Goal: Find contact information: Find contact information

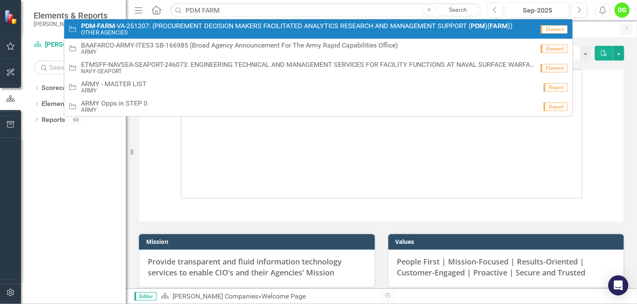
type input "PDM FARM"
click at [188, 25] on span "PDM - FARM -VA-251207: (PROCUREMENT DECISION MAKERS FACILITATED ANALYTICS RESEA…" at bounding box center [297, 26] width 432 height 8
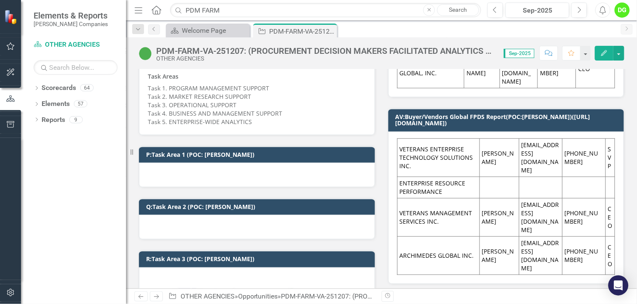
scroll to position [781, 0]
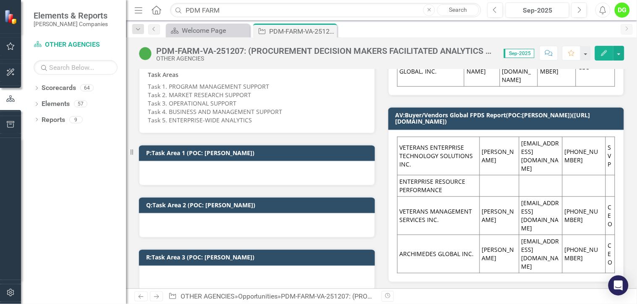
click at [444, 196] on td "VETERANS MANAGEMENT SERVICES INC." at bounding box center [439, 215] width 82 height 38
click at [437, 144] on td "VETERANS ENTERPRISE TECHNOLOGY SOLUTIONS INC." at bounding box center [439, 156] width 82 height 38
click at [498, 150] on td "[PERSON_NAME]" at bounding box center [499, 156] width 39 height 38
click at [489, 137] on td "[PERSON_NAME]" at bounding box center [499, 156] width 39 height 38
click at [527, 198] on td "[EMAIL_ADDRESS][DOMAIN_NAME]" at bounding box center [540, 215] width 43 height 38
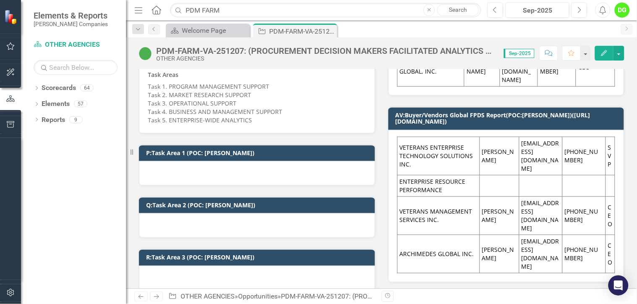
click at [558, 196] on tr "VETERANS MANAGEMENT SERVICES INC. [PERSON_NAME] [EMAIL_ADDRESS][DOMAIN_NAME] [P…" at bounding box center [507, 215] width 218 height 38
click at [563, 197] on td "[PHONE_NUMBER]" at bounding box center [584, 215] width 43 height 38
drag, startPoint x: 490, startPoint y: 190, endPoint x: 457, endPoint y: 194, distance: 33.4
click at [469, 196] on tr "VETERANS MANAGEMENT SERVICES INC. [PERSON_NAME] [EMAIL_ADDRESS][DOMAIN_NAME] [P…" at bounding box center [507, 215] width 218 height 38
drag, startPoint x: 443, startPoint y: 194, endPoint x: 452, endPoint y: 174, distance: 21.6
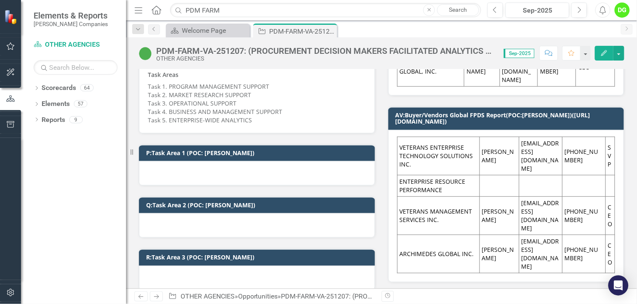
click at [452, 174] on tbody "VETERANS ENTERPRISE TECHNOLOGY SOLUTIONS INC. [PERSON_NAME] [EMAIL_ADDRESS][DOM…" at bounding box center [507, 205] width 218 height 136
click at [452, 175] on td "ENTERPRISE RESOURCE PERFORMANCE" at bounding box center [439, 185] width 82 height 21
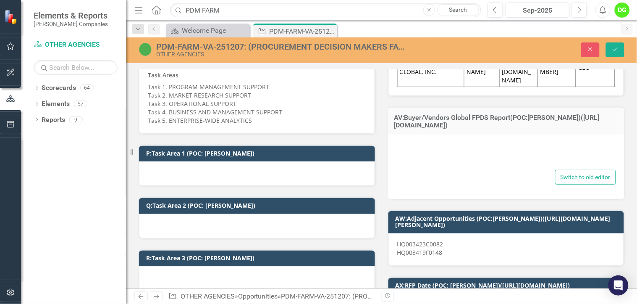
type textarea "<table dir="ltr" style="width: 100.02%; height: 123.2px;" border="1" cellspacin…"
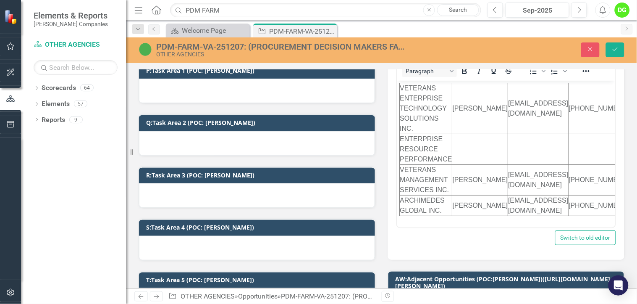
scroll to position [894, 0]
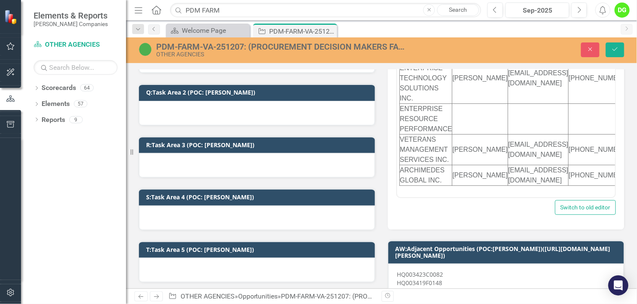
click at [453, 219] on div "Paragraph To open the popup, press Shift+Enter To open the popup, press Shift+E…" at bounding box center [506, 125] width 237 height 208
click at [592, 52] on button "Close" at bounding box center [591, 49] width 18 height 15
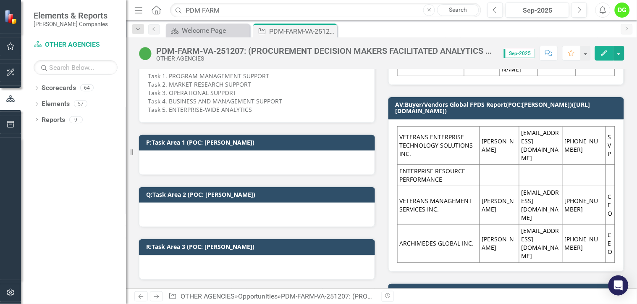
scroll to position [790, 0]
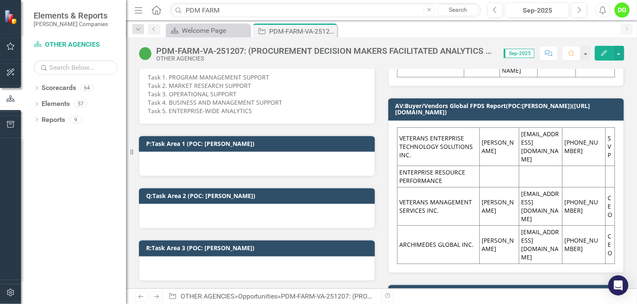
click at [543, 142] on td "[EMAIL_ADDRESS][DOMAIN_NAME]" at bounding box center [540, 146] width 43 height 38
click at [498, 140] on td "[PERSON_NAME]" at bounding box center [499, 146] width 39 height 38
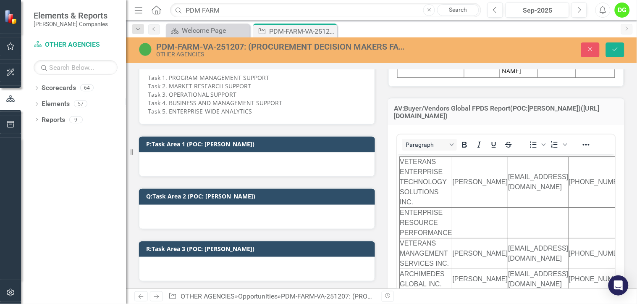
scroll to position [0, 0]
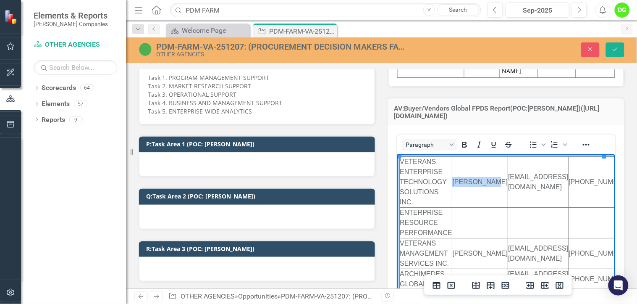
drag, startPoint x: 475, startPoint y: 181, endPoint x: 457, endPoint y: 169, distance: 21.4
click at [457, 169] on td "[PERSON_NAME]" at bounding box center [480, 182] width 56 height 51
copy td "[PERSON_NAME]"
